Goal: Information Seeking & Learning: Find specific fact

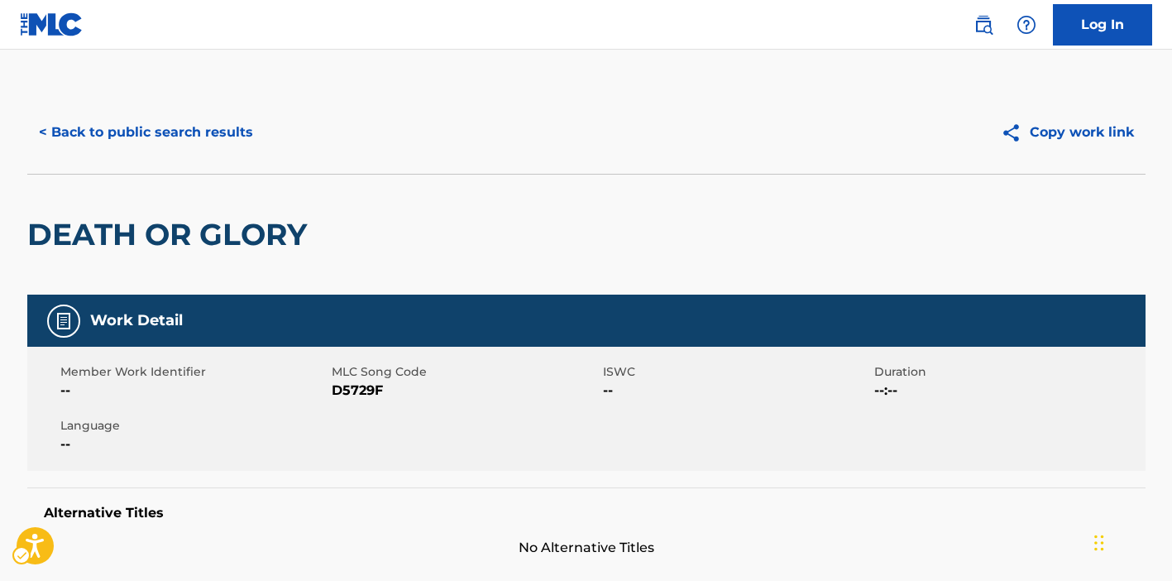
click at [161, 158] on div "< Back to public search results Copy work link" at bounding box center [586, 132] width 1119 height 83
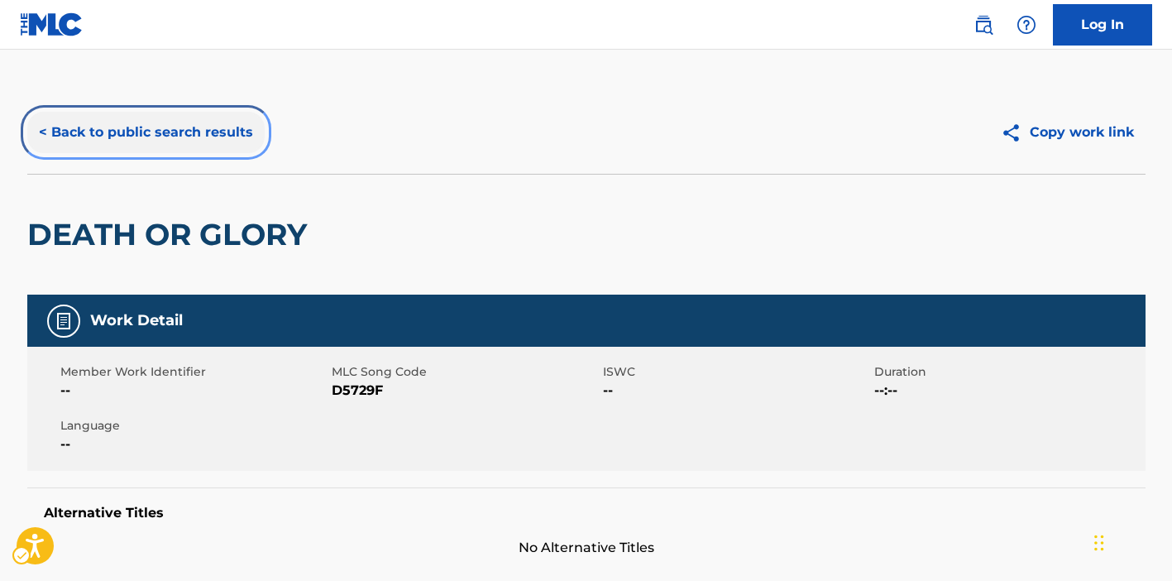
click at [161, 146] on button "< Back to public search results" at bounding box center [145, 132] width 237 height 41
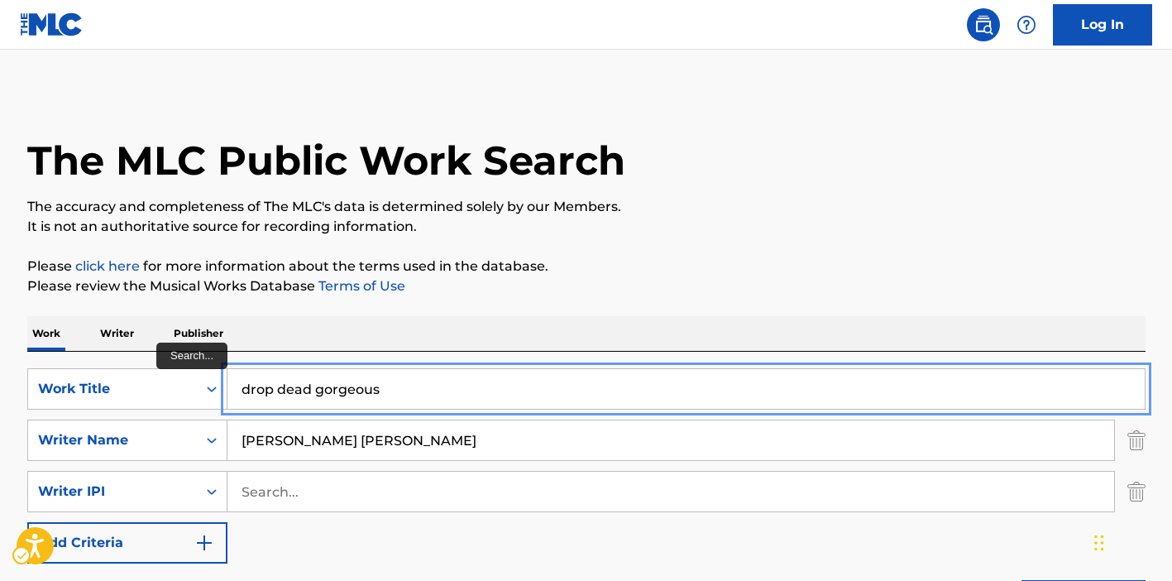
type input "drop dead gorgeous"
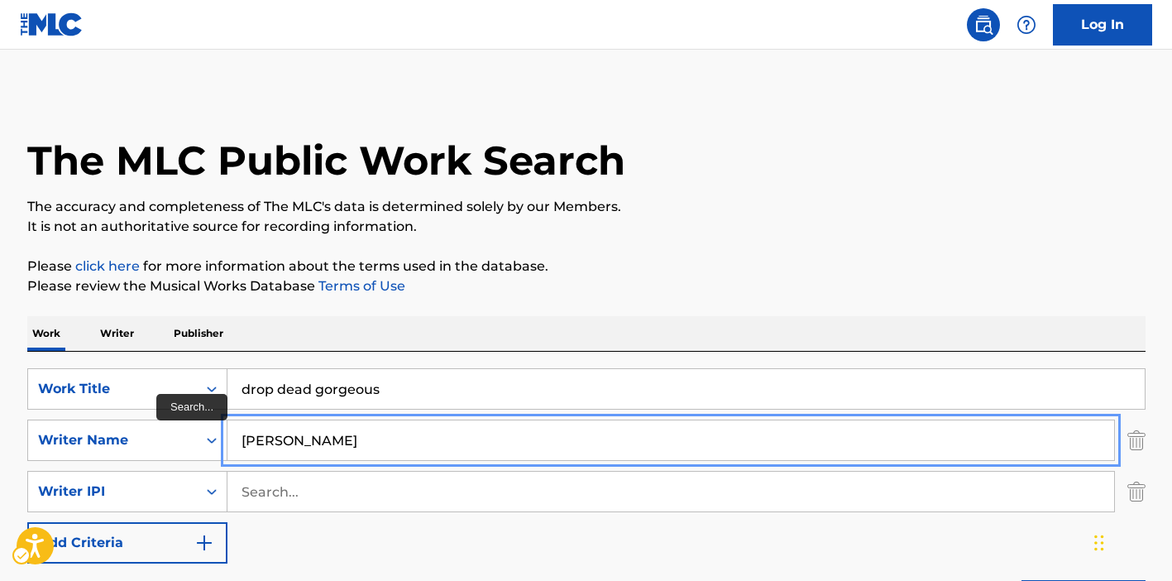
type input "[PERSON_NAME]"
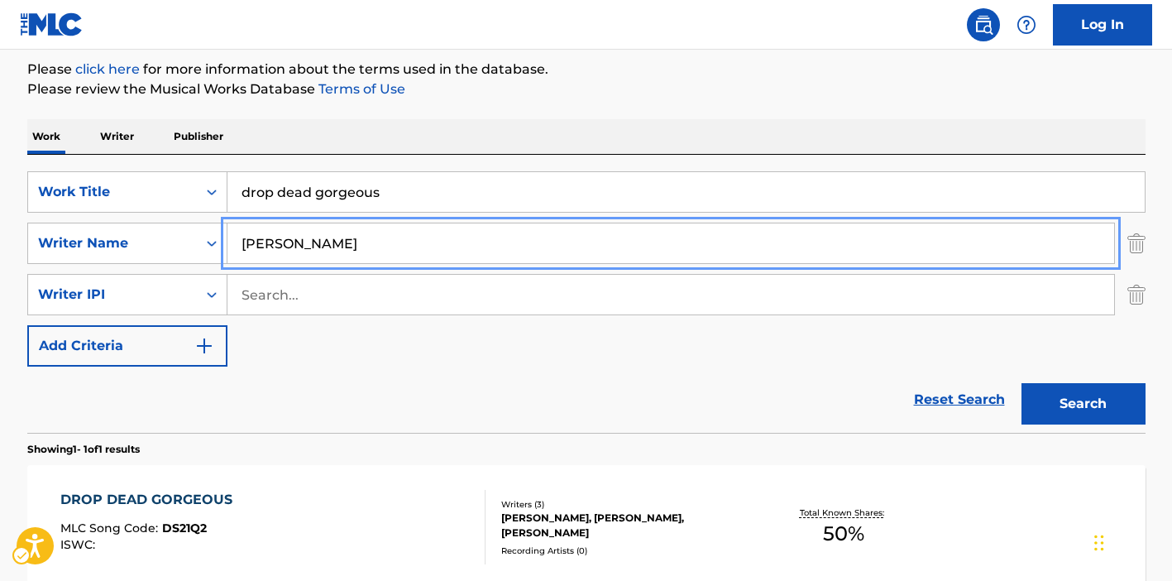
scroll to position [371, 0]
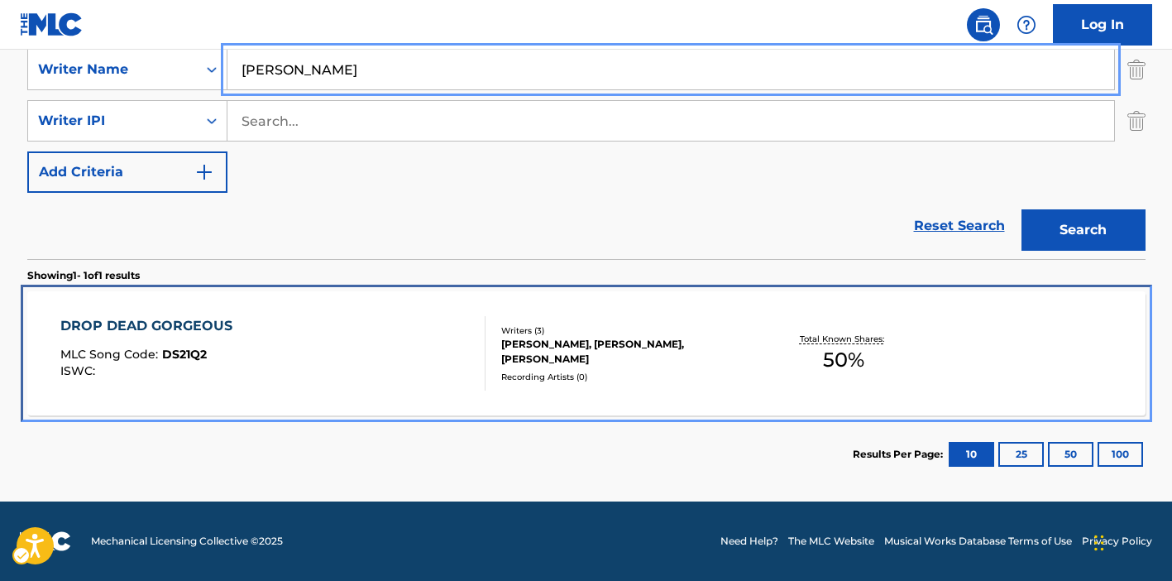
click at [434, 385] on div "DROP DEAD GORGEOUS MLC Song Code : DS21Q2 ISWC :" at bounding box center [272, 353] width 425 height 74
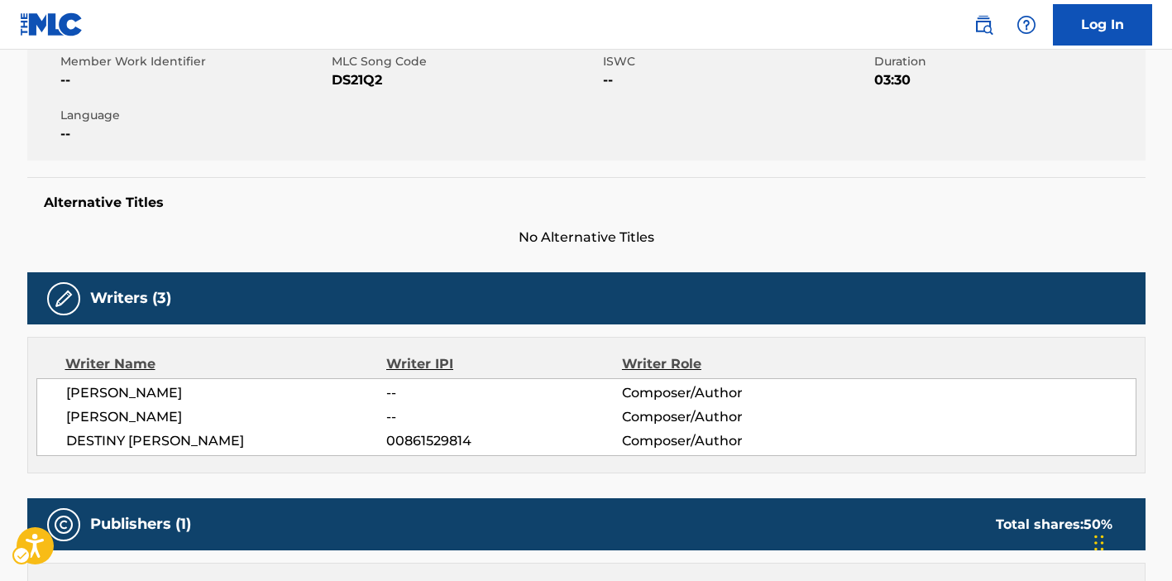
scroll to position [400, 0]
